Goal: Use online tool/utility: Use online tool/utility

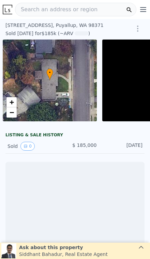
scroll to position [0, 49]
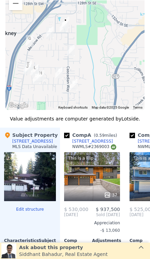
scroll to position [674, 0]
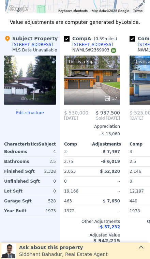
click at [85, 45] on div "[STREET_ADDRESS]" at bounding box center [92, 44] width 41 height 5
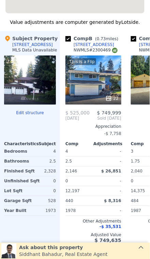
scroll to position [0, 63]
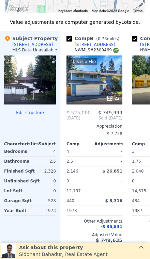
click at [103, 82] on div "This is a Flip 22" at bounding box center [94, 79] width 56 height 49
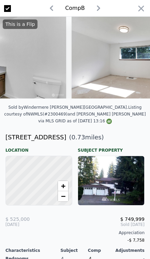
scroll to position [0, 800]
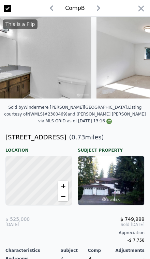
click at [138, 12] on icon "button" at bounding box center [141, 9] width 10 height 10
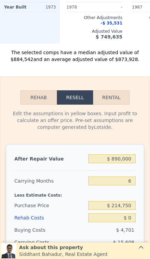
scroll to position [878, 0]
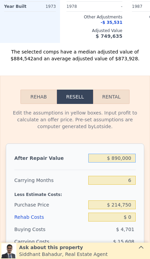
click at [132, 159] on input "$ 890,000" at bounding box center [111, 158] width 47 height 9
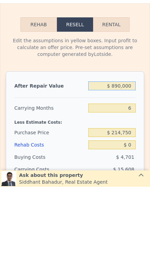
type input "$ 89,000"
type input "-$ 151,337"
type input "$ 8,900"
type input "-$ 225,581"
type input "$ 890"
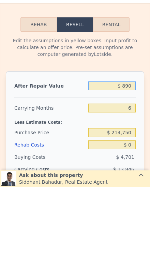
type input "-$ 233,004"
type input "$ 89"
type input "-$ 233,746"
type input "$ 8"
type input "-$ 233,821"
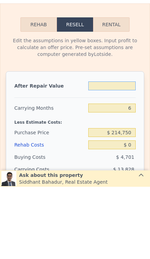
type input "$ 7"
type input "-$ 233,822"
type input "$ 75"
type input "-$ 233,759"
type input "$ 750"
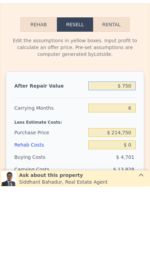
type input "-$ 233,134"
type input "$ 7,500"
type input "-$ 226,879"
type input "$ 75,000"
type input "-$ 164,314"
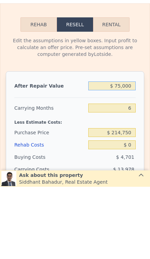
type input "$ 750,000"
type input "$ 461,323"
type input "$ 7,500,000"
type input "$ 6,717,696"
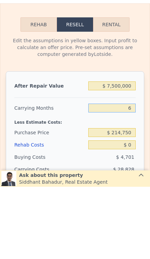
click at [134, 176] on input "6" at bounding box center [111, 180] width 47 height 9
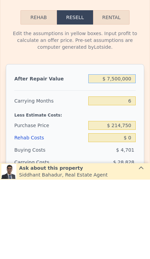
click at [127, 154] on input "$ 7,500,000" at bounding box center [111, 158] width 47 height 9
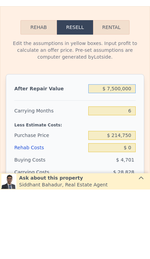
type input "$ 750,000"
type input "$ 461,323"
type input "$ 7,500,000"
type input "$ 6,717,696"
type input "$ 750,000"
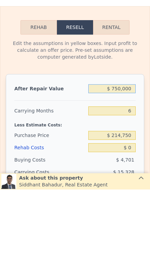
type input "$ 461,323"
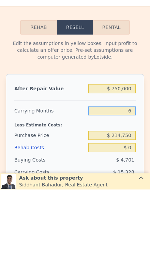
click at [135, 176] on input "6" at bounding box center [111, 180] width 47 height 9
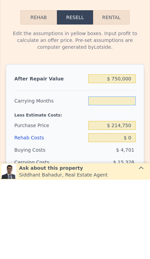
type input "1"
type input "$ 474,096"
type input "1"
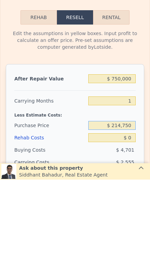
click at [132, 200] on input "$ 214,750" at bounding box center [111, 204] width 47 height 9
type input "$ 2"
type input "$ 650,000"
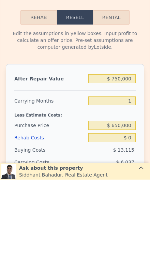
type input "$ 26,950"
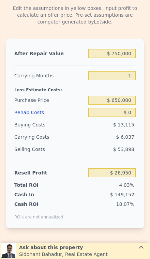
scroll to position [985, 0]
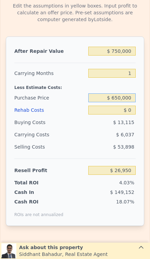
click at [131, 99] on input "$ 650,000" at bounding box center [111, 97] width 47 height 9
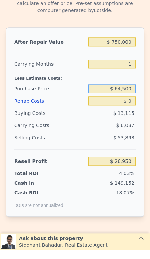
type input "$ 645,000"
type input "$ 32,087"
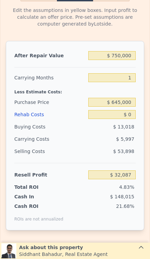
scroll to position [979, 0]
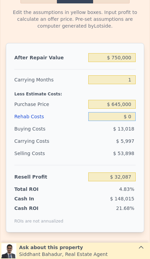
click at [131, 120] on input "$ 0" at bounding box center [111, 116] width 47 height 9
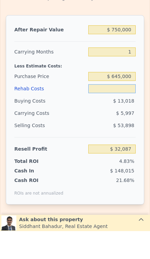
type input "$ 2"
type input "$ 32,085"
type input "$ 20"
type input "$ 32,067"
type input "$ 200"
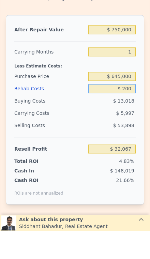
type input "$ 31,882"
type input "$ 2,000"
type input "$ 30,039"
type input "$ 20,000"
type input "$ 11,607"
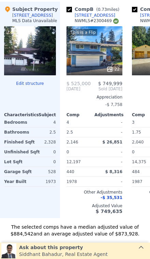
scroll to position [673, 0]
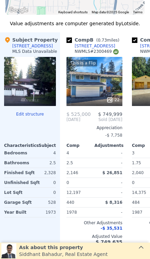
click at [85, 82] on div "This is a Flip 22" at bounding box center [94, 81] width 56 height 49
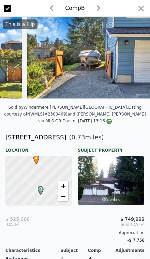
scroll to position [0, 2661]
click at [144, 10] on icon "button" at bounding box center [141, 9] width 10 height 10
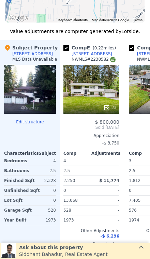
scroll to position [0, 262]
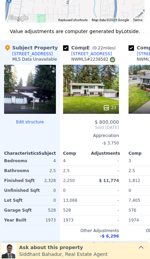
click at [80, 95] on div "23" at bounding box center [91, 89] width 56 height 49
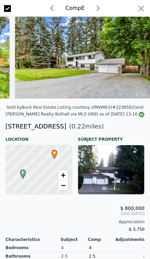
click at [135, 18] on img at bounding box center [82, 58] width 135 height 82
click at [140, 17] on img at bounding box center [82, 58] width 135 height 82
click at [136, 12] on icon "button" at bounding box center [141, 9] width 10 height 10
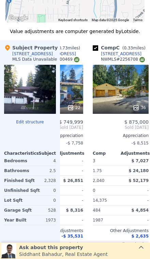
scroll to position [0, 101]
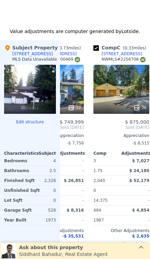
type input "$ 890,000"
type input "6"
type input "$ 0"
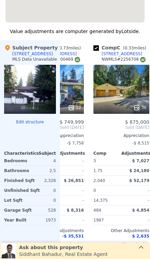
type input "$ 591,085"
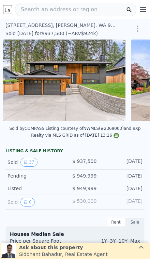
scroll to position [0, 99]
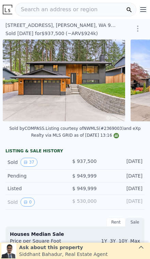
click at [51, 103] on img at bounding box center [64, 80] width 122 height 82
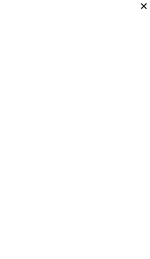
scroll to position [1647, 0]
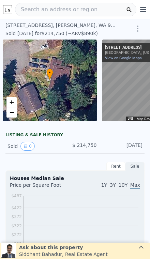
scroll to position [0, 3]
